Goal: Find contact information: Find contact information

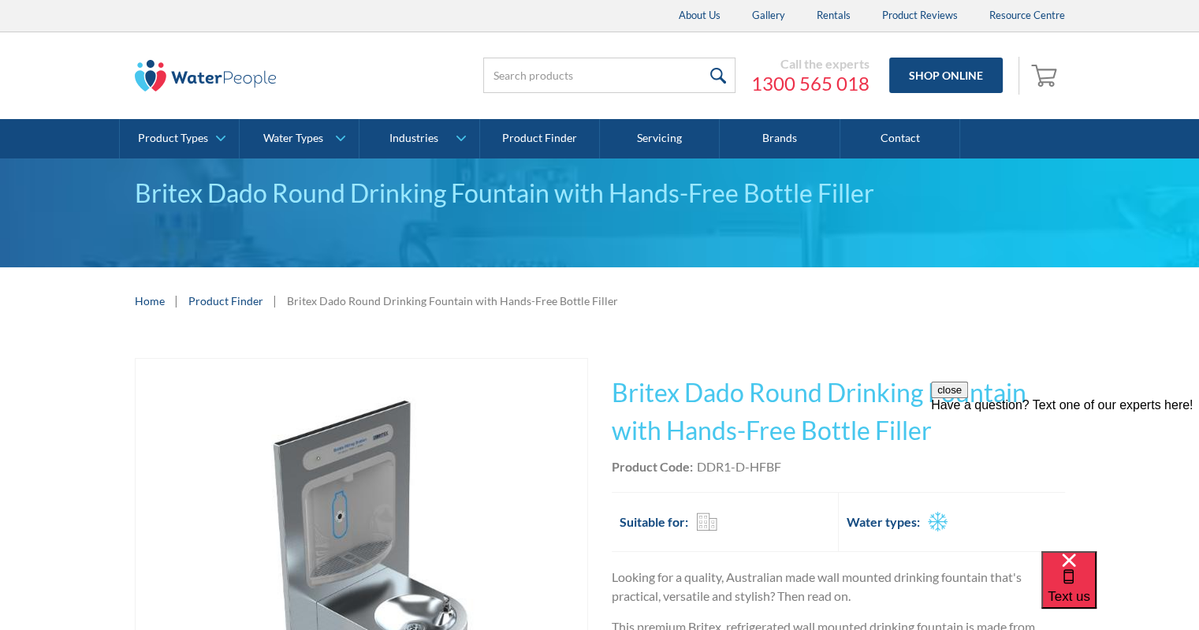
click at [852, 84] on link "1300 565 018" at bounding box center [810, 84] width 118 height 24
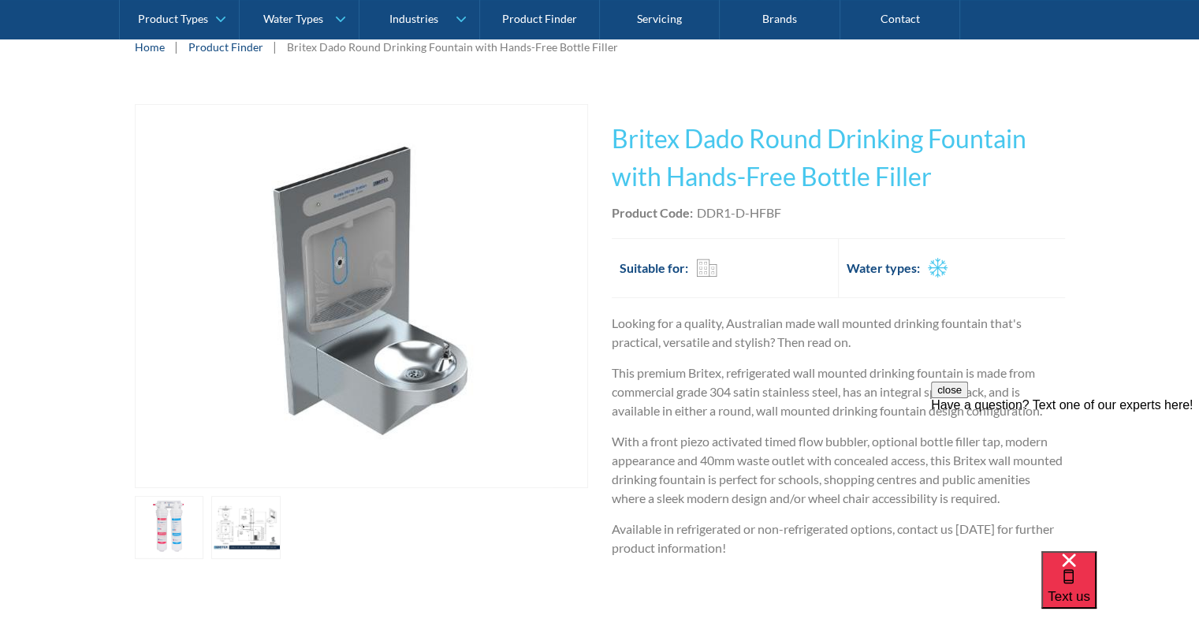
scroll to position [237, 0]
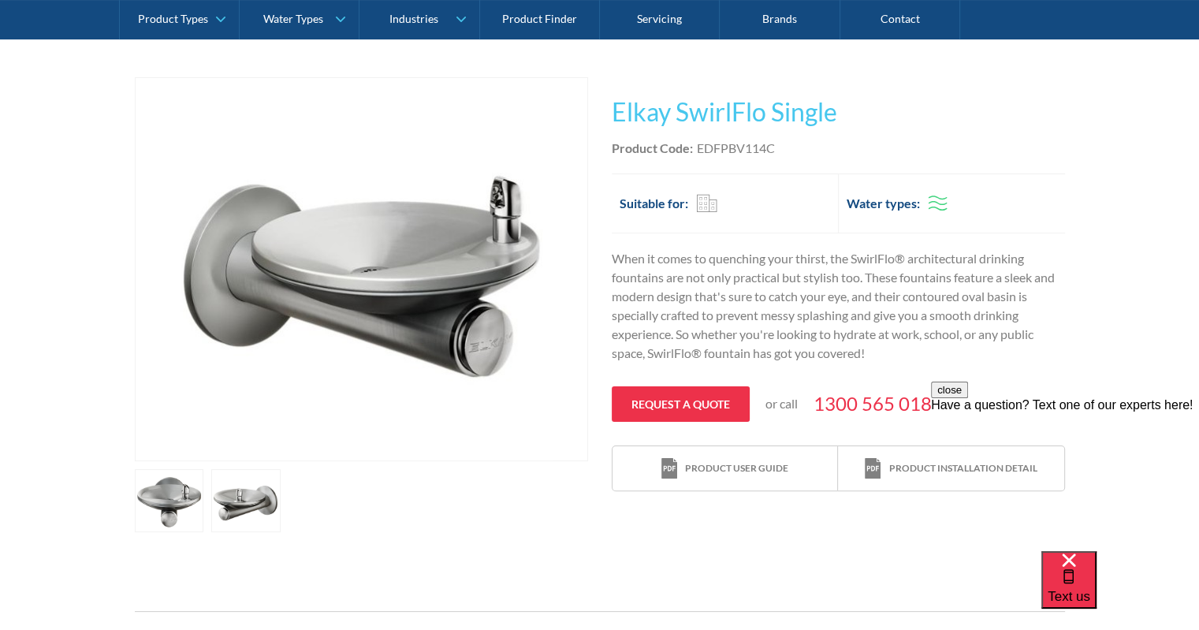
scroll to position [237, 0]
